Goal: Task Accomplishment & Management: Manage account settings

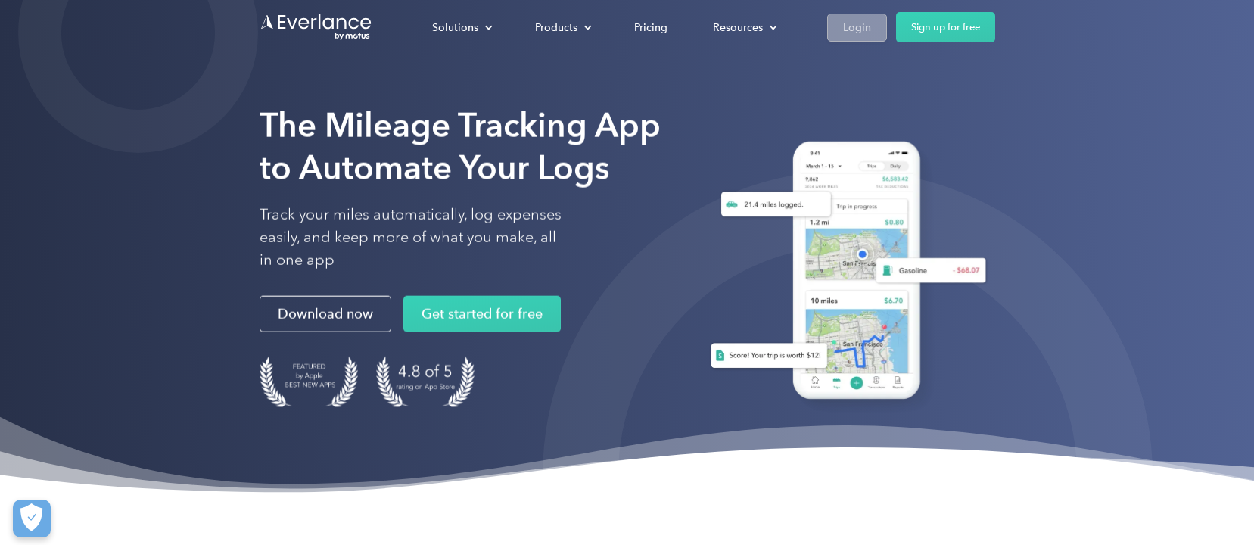
click at [856, 17] on link "Login" at bounding box center [857, 28] width 60 height 28
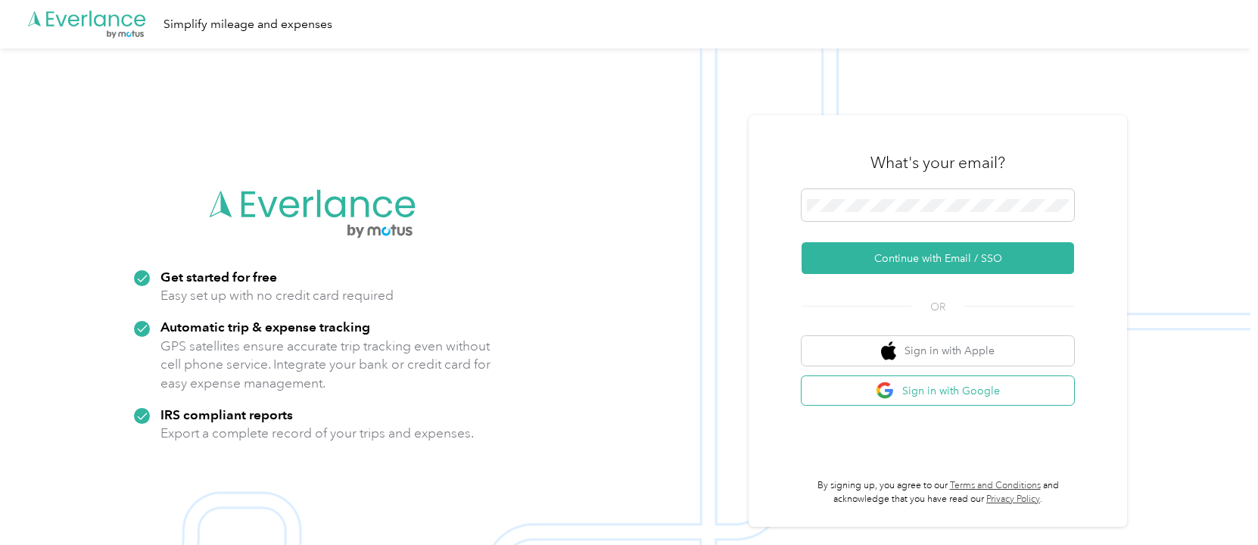
click at [885, 387] on img "button" at bounding box center [885, 390] width 19 height 19
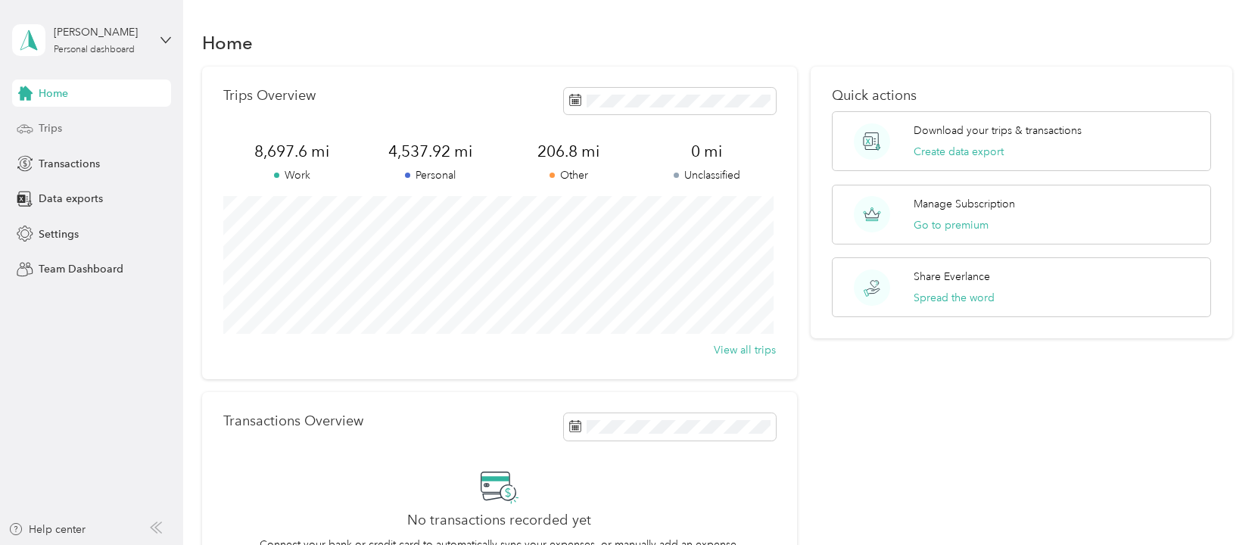
click at [40, 132] on span "Trips" at bounding box center [50, 128] width 23 height 16
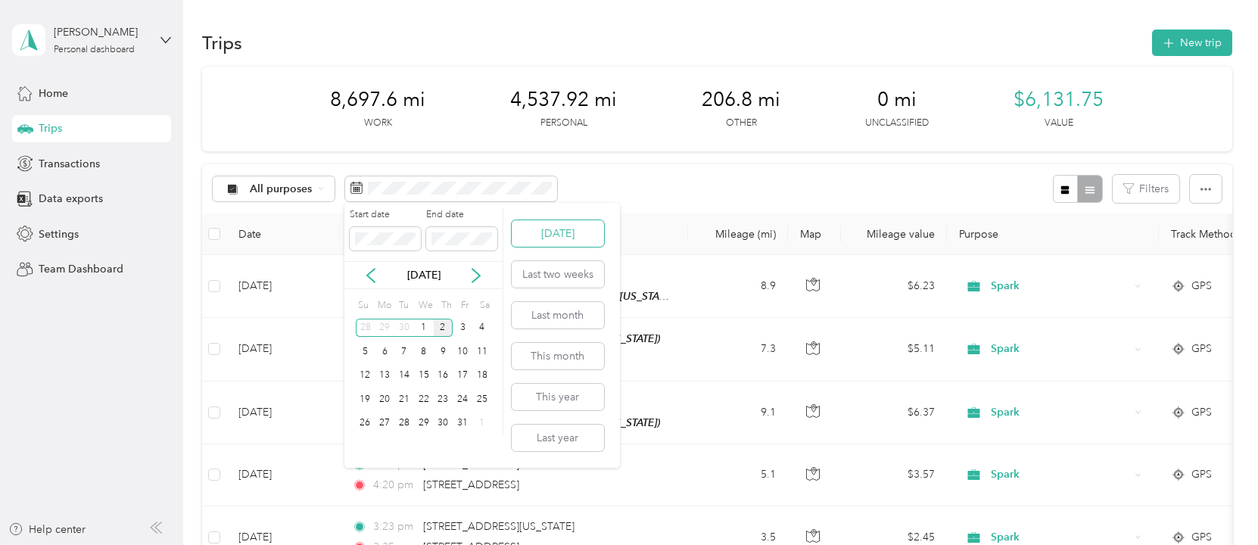
click at [543, 232] on button "Today" at bounding box center [558, 233] width 92 height 26
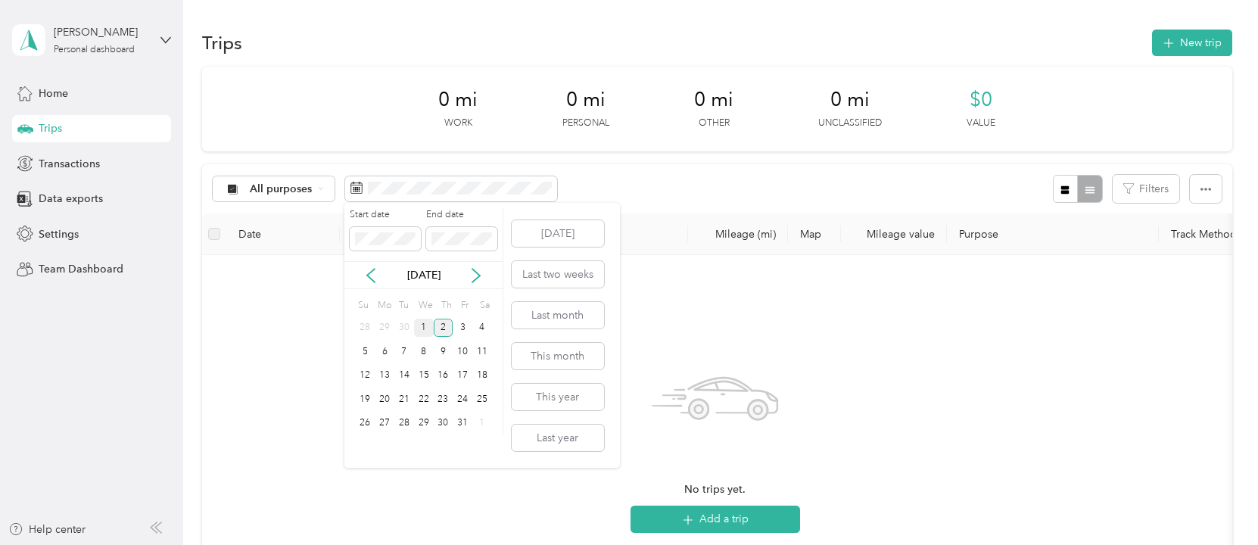
click at [422, 328] on div "1" at bounding box center [424, 328] width 20 height 19
click at [424, 329] on div "1" at bounding box center [424, 328] width 20 height 19
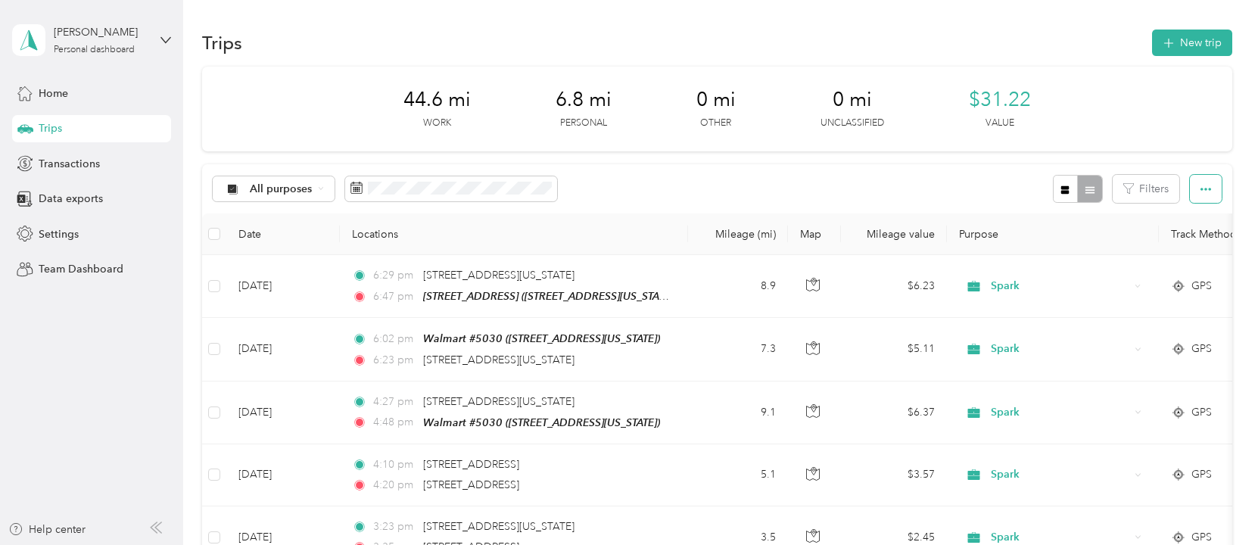
click at [1202, 187] on icon "button" at bounding box center [1206, 189] width 11 height 11
click at [1180, 243] on span "Export" at bounding box center [1180, 244] width 32 height 13
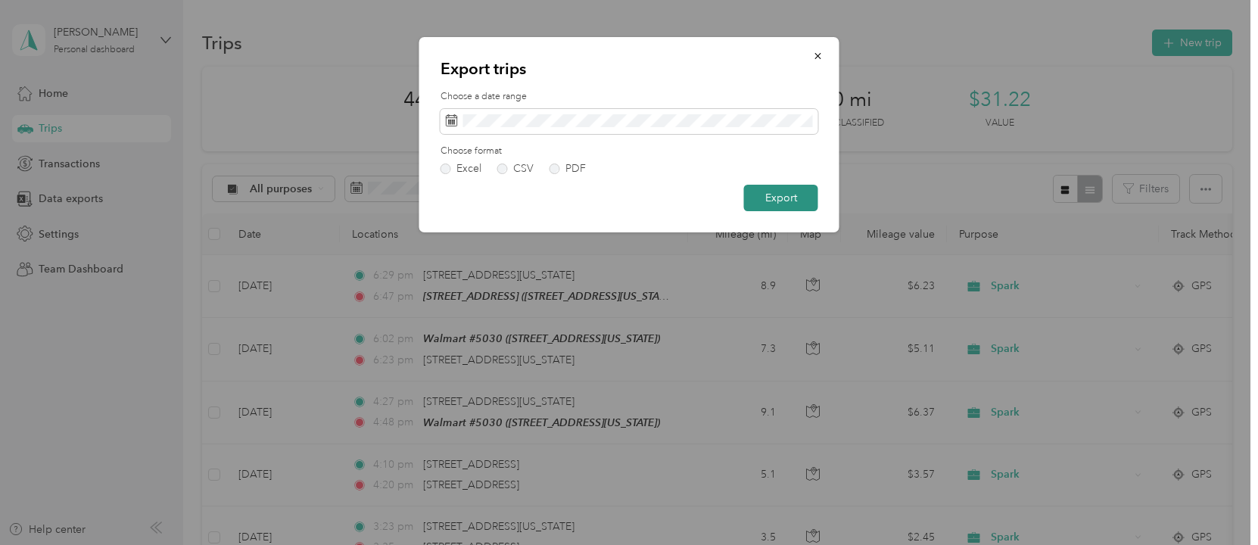
click at [790, 203] on button "Export" at bounding box center [781, 198] width 74 height 26
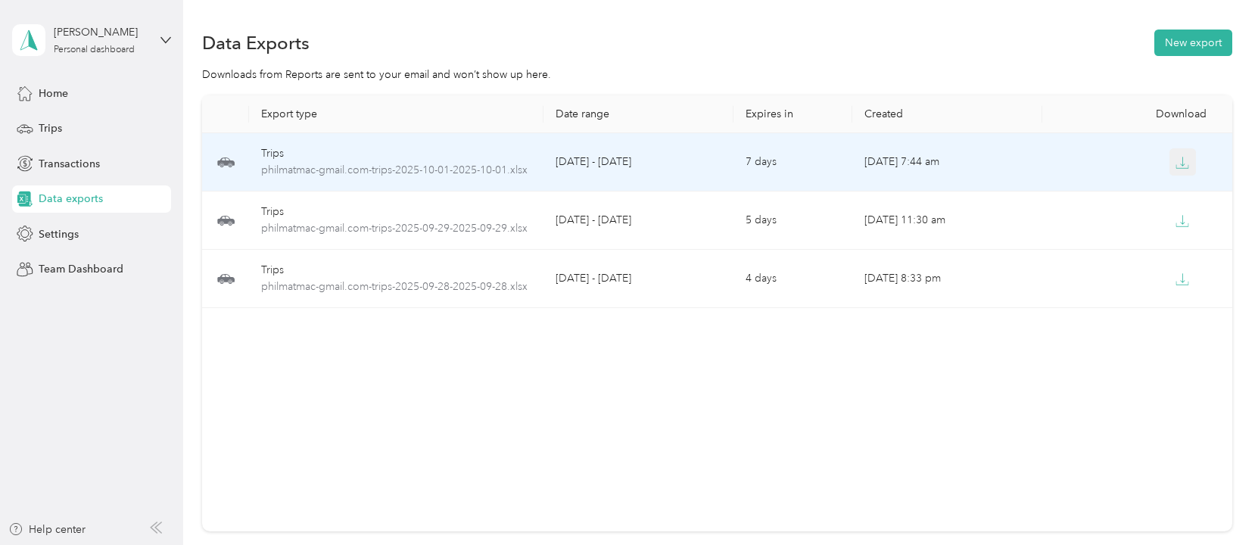
click at [1180, 160] on icon "button" at bounding box center [1183, 163] width 14 height 14
click at [1179, 166] on icon "button" at bounding box center [1183, 163] width 14 height 14
